Goal: Complete application form: Complete application form

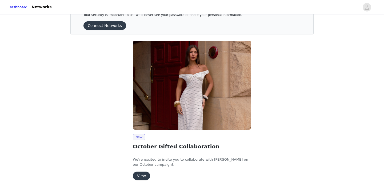
scroll to position [40, 0]
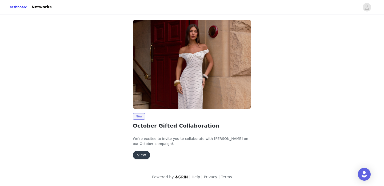
click at [145, 156] on button "View" at bounding box center [141, 155] width 17 height 9
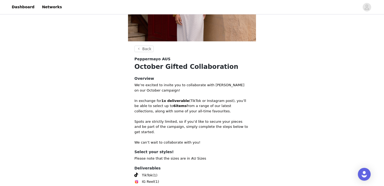
scroll to position [123, 0]
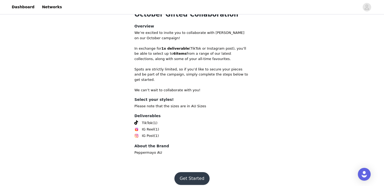
click at [188, 172] on button "Get Started" at bounding box center [193, 178] width 36 height 13
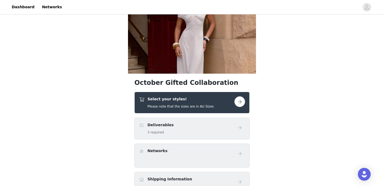
scroll to position [38, 0]
click at [242, 104] on button "button" at bounding box center [240, 101] width 11 height 11
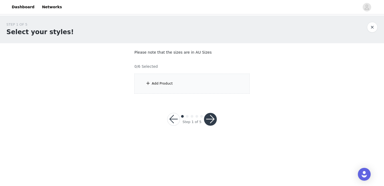
click at [170, 87] on div "Add Product" at bounding box center [192, 84] width 115 height 20
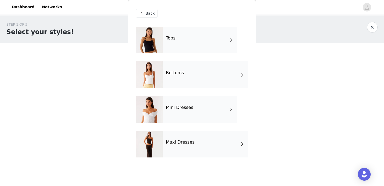
click at [178, 81] on div "Bottoms" at bounding box center [205, 74] width 85 height 27
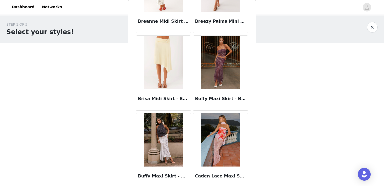
scroll to position [616, 0]
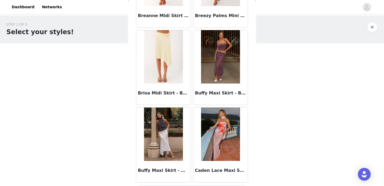
click at [164, 138] on img at bounding box center [163, 134] width 39 height 53
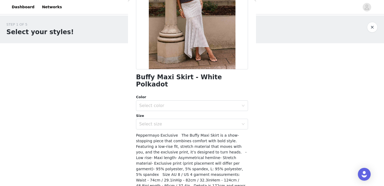
scroll to position [77, 0]
click at [183, 103] on div "Select color" at bounding box center [189, 105] width 100 height 5
click at [177, 111] on li "White Polkadot" at bounding box center [192, 110] width 112 height 9
click at [176, 122] on div "Select size" at bounding box center [192, 124] width 112 height 11
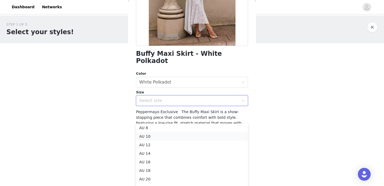
scroll to position [21, 0]
click at [147, 184] on li "AU 22" at bounding box center [192, 185] width 112 height 9
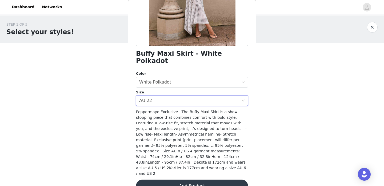
click at [182, 180] on button "Add Product" at bounding box center [192, 186] width 112 height 13
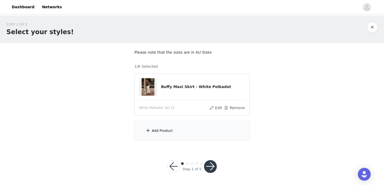
click at [166, 130] on div "Add Product" at bounding box center [162, 130] width 21 height 5
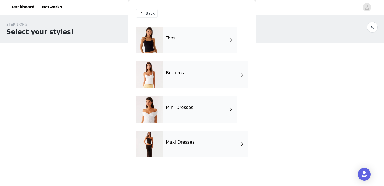
click at [177, 75] on h4 "Bottoms" at bounding box center [175, 72] width 18 height 5
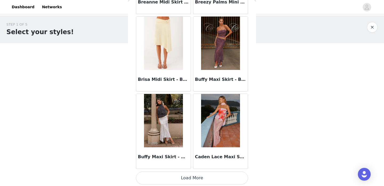
scroll to position [631, 0]
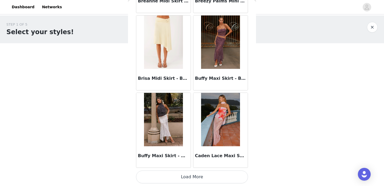
click at [168, 74] on div "Brisa Midi Skirt - Butter" at bounding box center [163, 79] width 54 height 21
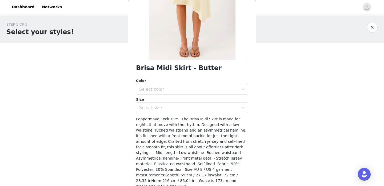
scroll to position [89, 0]
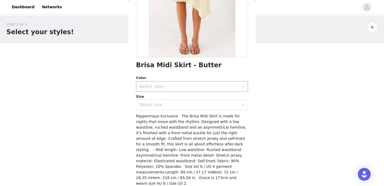
click at [190, 86] on div "Select color" at bounding box center [189, 86] width 100 height 5
click at [184, 99] on li "Butter" at bounding box center [192, 98] width 112 height 9
click at [183, 104] on div "Select size" at bounding box center [189, 104] width 100 height 5
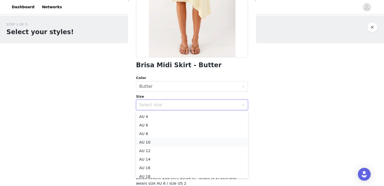
scroll to position [21, 0]
click at [152, 172] on li "AU 22" at bounding box center [192, 172] width 112 height 9
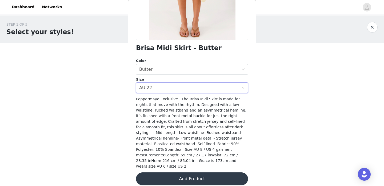
scroll to position [106, 0]
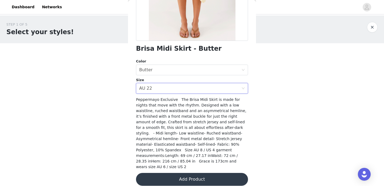
click at [195, 175] on button "Add Product" at bounding box center [192, 179] width 112 height 13
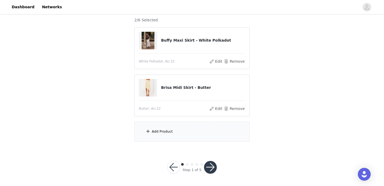
scroll to position [47, 0]
click at [178, 135] on div "Add Product" at bounding box center [192, 131] width 115 height 20
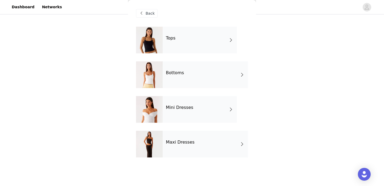
click at [182, 39] on div "Tops" at bounding box center [200, 40] width 74 height 27
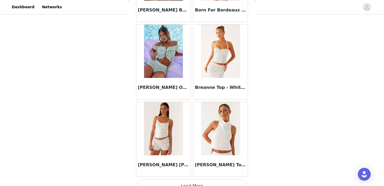
scroll to position [631, 0]
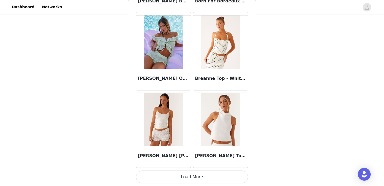
click at [187, 178] on button "Load More" at bounding box center [192, 177] width 112 height 13
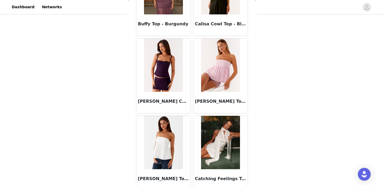
scroll to position [840, 0]
click at [167, 148] on img at bounding box center [163, 142] width 39 height 53
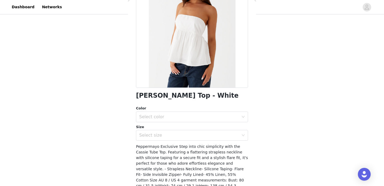
scroll to position [66, 0]
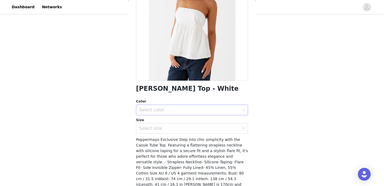
click at [177, 107] on div "Select color" at bounding box center [189, 109] width 100 height 5
click at [171, 121] on li "White" at bounding box center [192, 121] width 112 height 9
click at [168, 131] on div "Select size" at bounding box center [190, 128] width 102 height 10
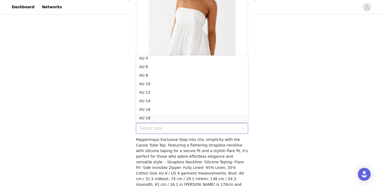
scroll to position [21, 0]
click at [160, 118] on li "AU 22" at bounding box center [192, 117] width 112 height 9
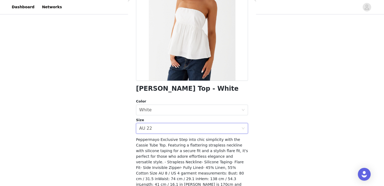
scroll to position [90, 0]
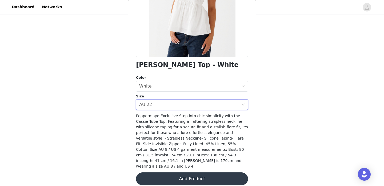
click at [190, 175] on button "Add Product" at bounding box center [192, 178] width 112 height 13
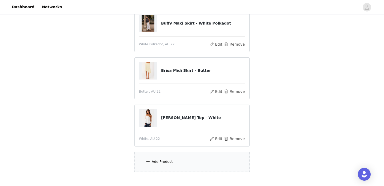
scroll to position [76, 0]
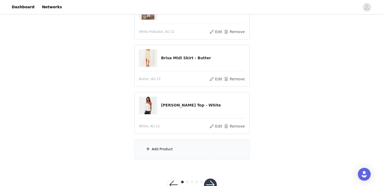
click at [180, 149] on div "Add Product" at bounding box center [192, 149] width 115 height 20
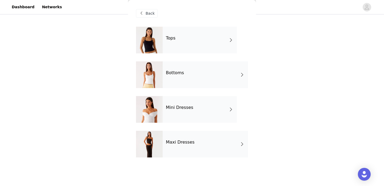
click at [189, 41] on div "Tops" at bounding box center [200, 40] width 74 height 27
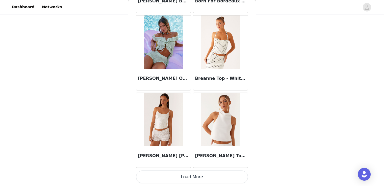
scroll to position [82, 0]
click at [186, 175] on button "Load More" at bounding box center [192, 177] width 112 height 13
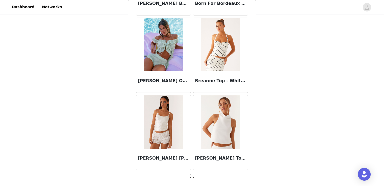
scroll to position [631, 0]
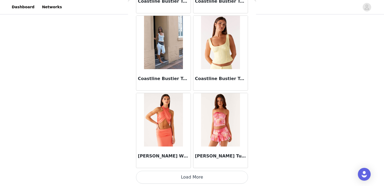
click at [201, 173] on button "Load More" at bounding box center [192, 177] width 112 height 13
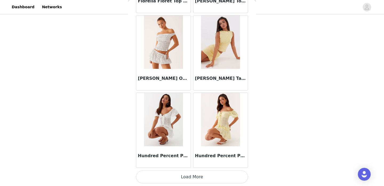
scroll to position [94, 0]
click at [190, 177] on button "Load More" at bounding box center [192, 177] width 112 height 13
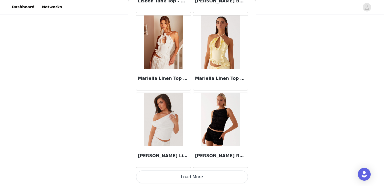
scroll to position [2953, 0]
click at [199, 178] on button "Load More" at bounding box center [192, 177] width 112 height 13
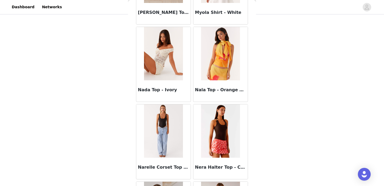
scroll to position [3333, 0]
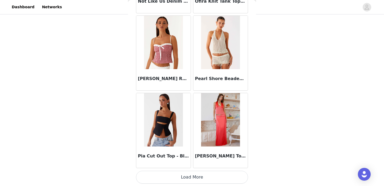
click at [195, 178] on button "Load More" at bounding box center [192, 177] width 112 height 13
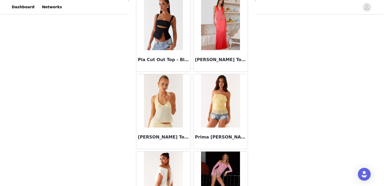
scroll to position [3834, 0]
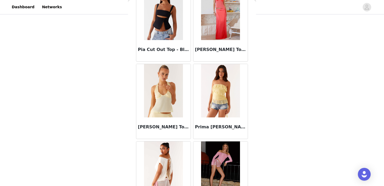
click at [217, 103] on img at bounding box center [220, 90] width 39 height 53
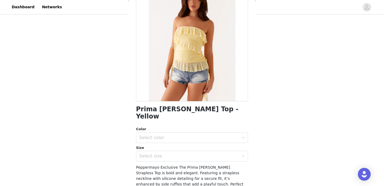
scroll to position [50, 0]
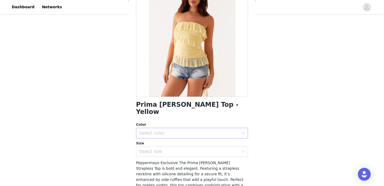
click at [194, 131] on div "Select color" at bounding box center [189, 133] width 100 height 5
click at [190, 135] on li "Yellow" at bounding box center [192, 137] width 112 height 9
click at [183, 149] on div "Select size" at bounding box center [190, 152] width 102 height 10
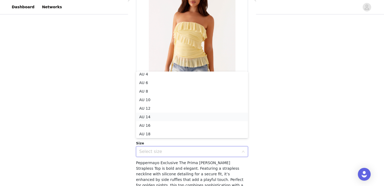
scroll to position [21, 0]
click at [157, 133] on li "AU 22" at bounding box center [192, 133] width 112 height 9
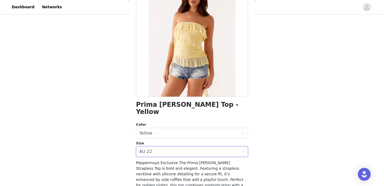
scroll to position [101, 0]
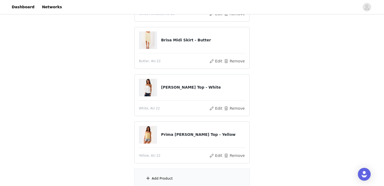
scroll to position [141, 0]
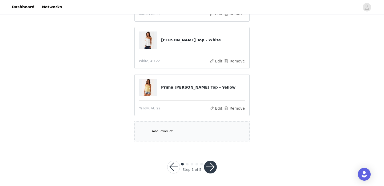
click at [170, 133] on div "Add Product" at bounding box center [162, 131] width 21 height 5
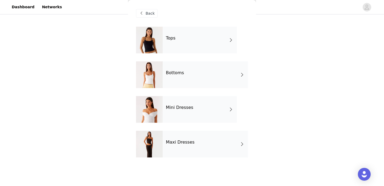
click at [182, 35] on div "Tops" at bounding box center [200, 40] width 74 height 27
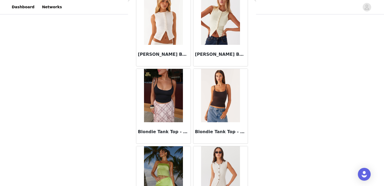
scroll to position [436, 0]
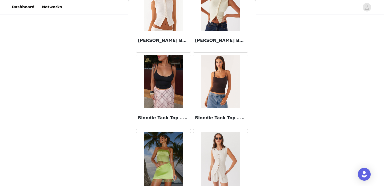
click at [224, 84] on img at bounding box center [220, 81] width 39 height 53
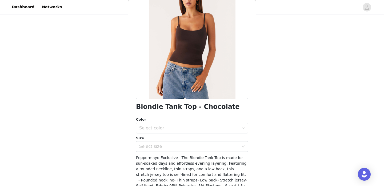
scroll to position [48, 0]
click at [205, 125] on div "Select color" at bounding box center [189, 127] width 100 height 5
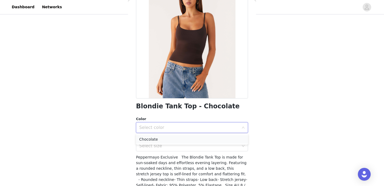
click at [198, 138] on li "Chocolate" at bounding box center [192, 139] width 112 height 9
click at [197, 144] on div "Select size" at bounding box center [189, 145] width 100 height 5
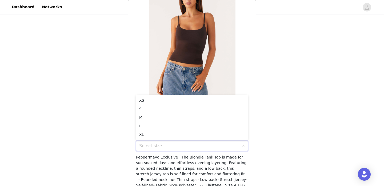
click at [117, 115] on div "STEP 1 OF 5 Select your styles! Please note that the sizes are in AU Sizes 4/6 …" at bounding box center [192, 11] width 384 height 274
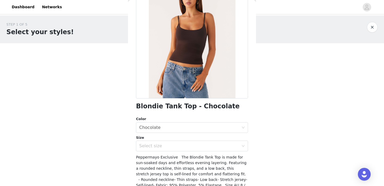
scroll to position [0, 0]
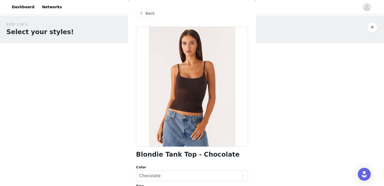
click at [150, 15] on span "Back" at bounding box center [150, 14] width 9 height 6
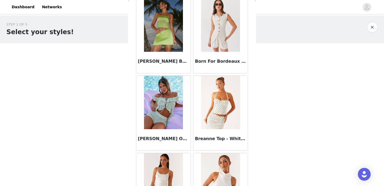
scroll to position [631, 0]
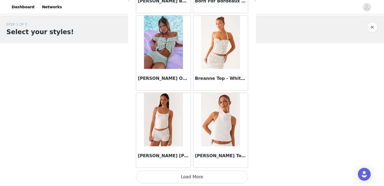
click at [194, 178] on button "Load More" at bounding box center [192, 177] width 112 height 13
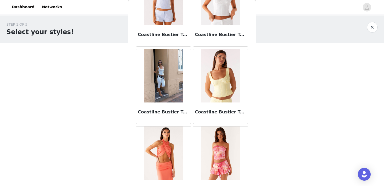
scroll to position [1405, 0]
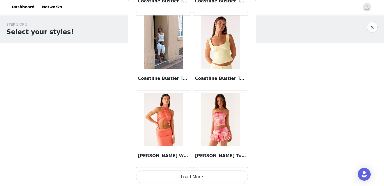
click at [190, 178] on button "Load More" at bounding box center [192, 177] width 112 height 13
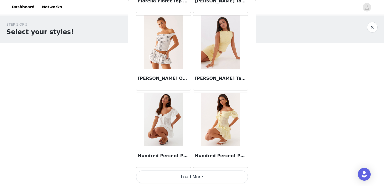
scroll to position [2179, 0]
click at [193, 178] on button "Load More" at bounding box center [192, 177] width 112 height 13
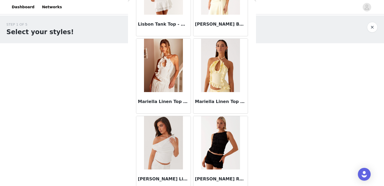
scroll to position [2953, 0]
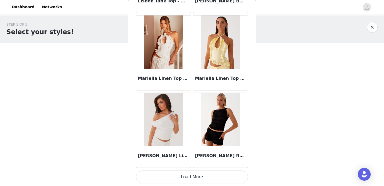
click at [189, 178] on button "Load More" at bounding box center [192, 177] width 112 height 13
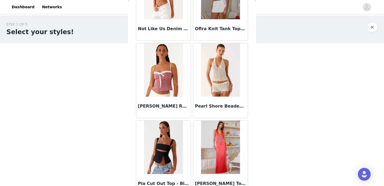
scroll to position [3728, 0]
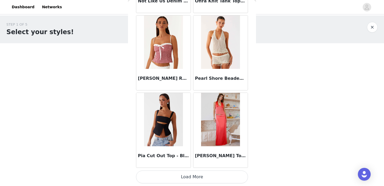
click at [189, 179] on button "Load More" at bounding box center [192, 177] width 112 height 13
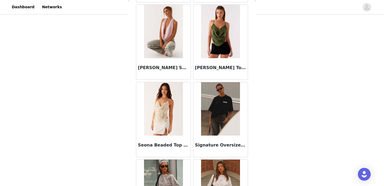
scroll to position [4502, 0]
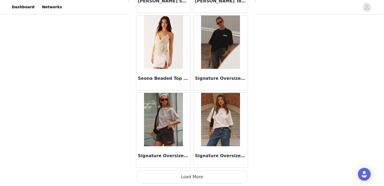
click at [188, 177] on button "Load More" at bounding box center [192, 177] width 112 height 13
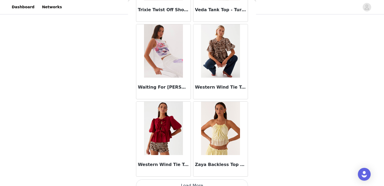
scroll to position [5276, 0]
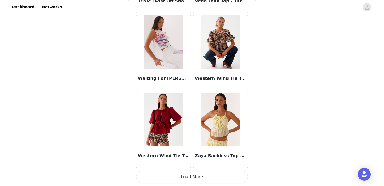
click at [194, 178] on button "Load More" at bounding box center [192, 177] width 112 height 13
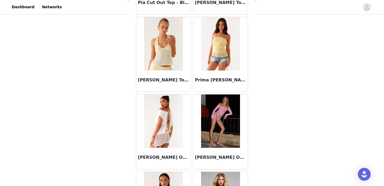
scroll to position [3881, 0]
click at [169, 122] on img at bounding box center [163, 120] width 39 height 53
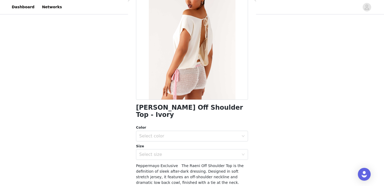
scroll to position [48, 0]
click at [193, 131] on div "Select color" at bounding box center [190, 136] width 102 height 10
click at [175, 140] on li "Ivory" at bounding box center [192, 140] width 112 height 9
click at [173, 151] on div "Select size" at bounding box center [189, 153] width 100 height 5
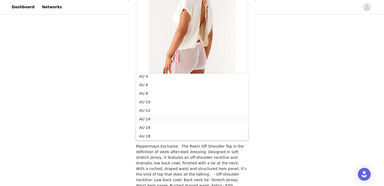
scroll to position [21, 0]
click at [164, 133] on li "AU 22" at bounding box center [192, 135] width 112 height 9
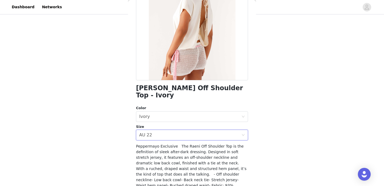
scroll to position [101, 0]
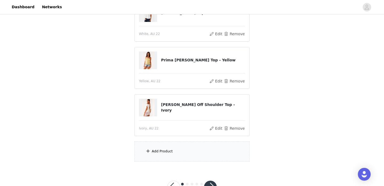
scroll to position [170, 0]
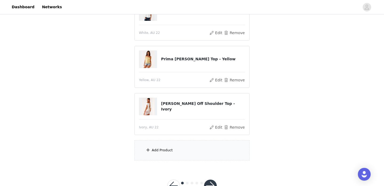
click at [152, 156] on div "Add Product" at bounding box center [192, 150] width 115 height 20
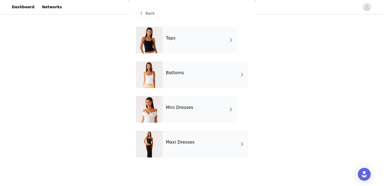
click at [180, 79] on div "Bottoms" at bounding box center [205, 74] width 85 height 27
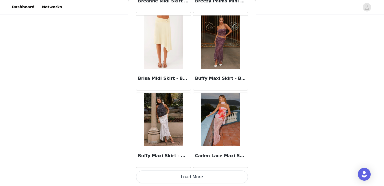
scroll to position [178, 0]
click at [188, 175] on button "Load More" at bounding box center [192, 177] width 112 height 13
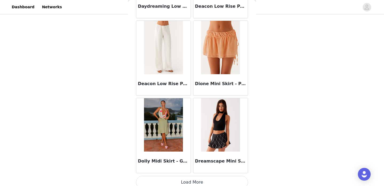
scroll to position [1405, 0]
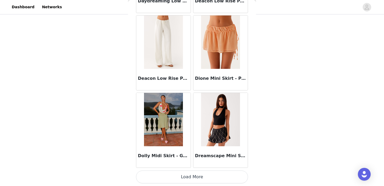
click at [190, 176] on button "Load More" at bounding box center [192, 177] width 112 height 13
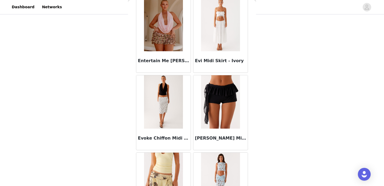
scroll to position [1660, 0]
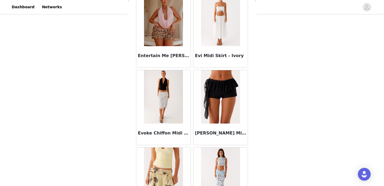
click at [220, 38] on img at bounding box center [220, 19] width 39 height 53
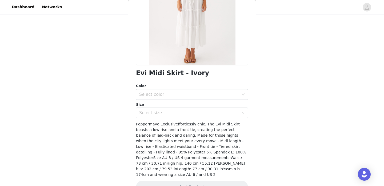
scroll to position [90, 0]
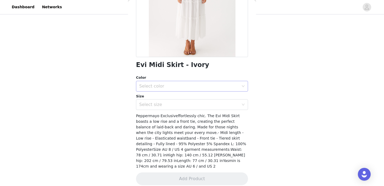
click at [181, 86] on div "Select color" at bounding box center [189, 86] width 100 height 5
click at [174, 99] on li "Ivory" at bounding box center [192, 98] width 112 height 9
click at [173, 105] on div "Select size" at bounding box center [189, 104] width 100 height 5
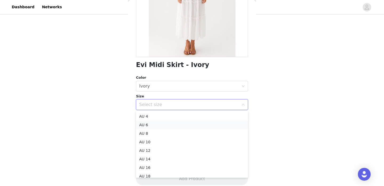
scroll to position [21, 0]
click at [154, 172] on li "AU 22" at bounding box center [192, 172] width 112 height 9
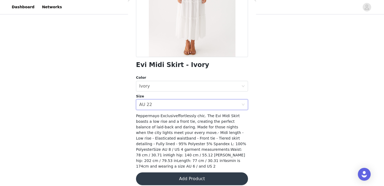
click at [173, 176] on button "Add Product" at bounding box center [192, 178] width 112 height 13
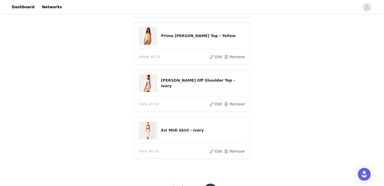
scroll to position [201, 0]
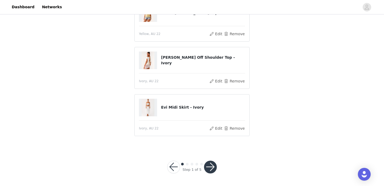
click at [211, 165] on button "button" at bounding box center [210, 167] width 13 height 13
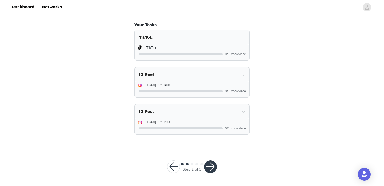
scroll to position [348, 0]
click at [212, 167] on button "button" at bounding box center [210, 166] width 13 height 13
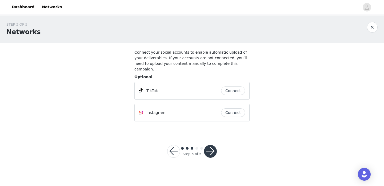
click at [210, 145] on button "button" at bounding box center [210, 151] width 13 height 13
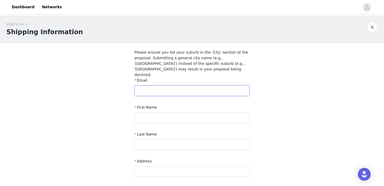
click at [188, 85] on input "text" at bounding box center [192, 90] width 115 height 11
type input "whitneyhanslow@outlook.com"
click at [178, 112] on input "text" at bounding box center [192, 117] width 115 height 11
type input "Whitney"
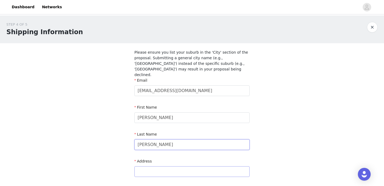
type input "Hanslow"
click at [174, 166] on input "text" at bounding box center [192, 171] width 115 height 11
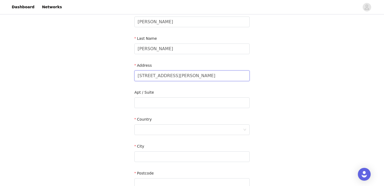
scroll to position [97, 0]
type input "7 Todd Place"
click at [175, 151] on input "text" at bounding box center [192, 155] width 115 height 11
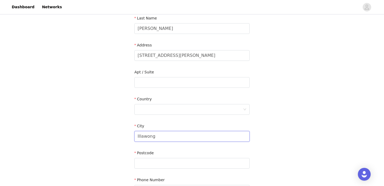
scroll to position [117, 0]
click at [174, 97] on div "Country" at bounding box center [192, 100] width 115 height 8
click at [174, 104] on div at bounding box center [190, 109] width 105 height 10
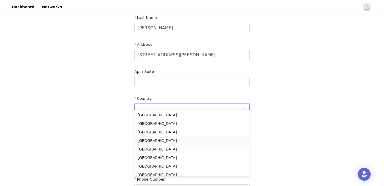
click at [159, 142] on li "Australia" at bounding box center [192, 140] width 115 height 9
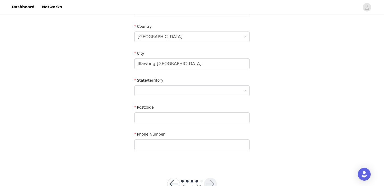
scroll to position [190, 0]
click at [162, 85] on div at bounding box center [190, 90] width 105 height 10
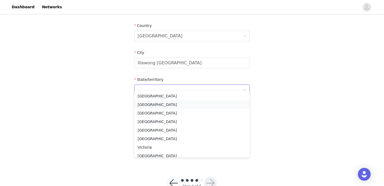
click at [160, 105] on li "New South Wales" at bounding box center [192, 104] width 115 height 9
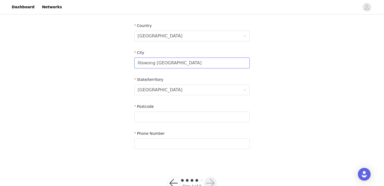
click at [168, 59] on input "Illawong NSW" at bounding box center [192, 63] width 115 height 11
type input "Illawong"
click at [153, 112] on input "text" at bounding box center [192, 117] width 115 height 11
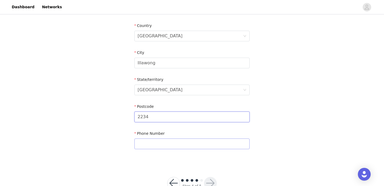
type input "2234"
click at [141, 139] on input "text" at bounding box center [192, 144] width 115 height 11
type input "0404895977"
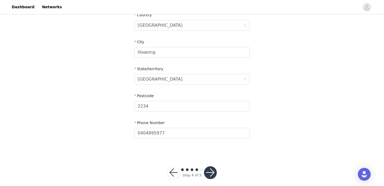
click at [213, 169] on button "button" at bounding box center [210, 172] width 13 height 13
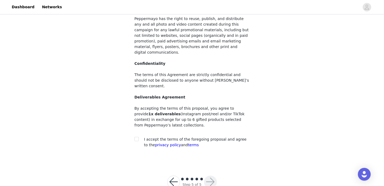
scroll to position [61, 0]
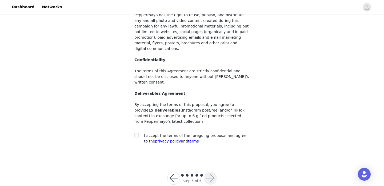
click at [134, 125] on section "You must agree to these content rights in order to participate Usage Rights Pep…" at bounding box center [192, 71] width 128 height 176
click at [136, 133] on input "checkbox" at bounding box center [137, 135] width 4 height 4
checkbox input "true"
click at [212, 172] on button "button" at bounding box center [210, 178] width 13 height 13
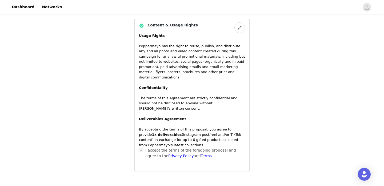
scroll to position [424, 0]
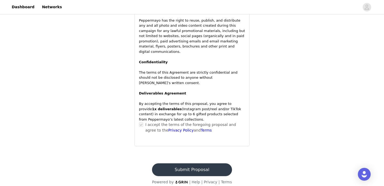
click at [215, 163] on button "Submit Proposal" at bounding box center [192, 169] width 80 height 13
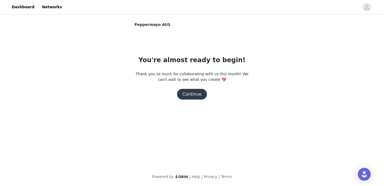
scroll to position [0, 0]
click at [193, 97] on button "Continue" at bounding box center [192, 94] width 30 height 11
